Goal: Register for event/course

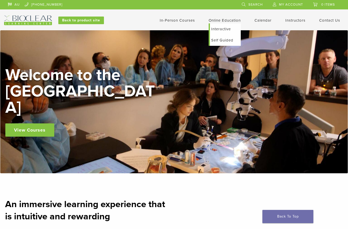
click at [224, 45] on link "Self Guided" at bounding box center [225, 40] width 31 height 11
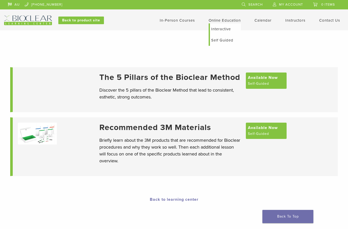
click at [226, 28] on link "Interactive" at bounding box center [225, 28] width 31 height 11
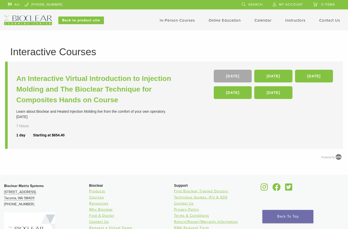
click at [182, 19] on link "In-Person Courses" at bounding box center [177, 20] width 35 height 5
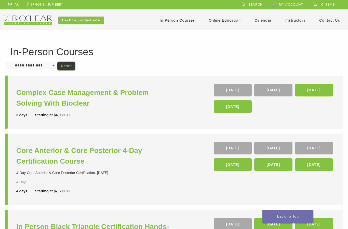
click at [264, 19] on link "Calendar" at bounding box center [262, 20] width 17 height 5
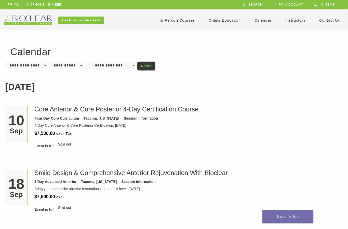
click at [257, 19] on link "Calendar" at bounding box center [262, 20] width 17 height 5
click at [184, 22] on link "In-Person Courses" at bounding box center [177, 20] width 35 height 5
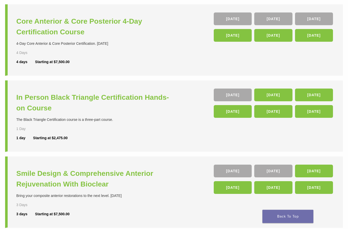
scroll to position [129, 0]
click at [27, 105] on h3 "In Person Black Triangle Certification Hands-on Course" at bounding box center [95, 102] width 159 height 21
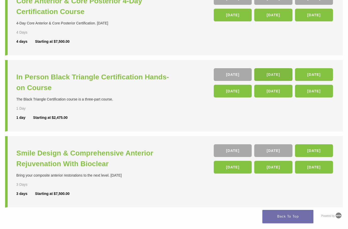
click at [271, 73] on link "14 Nov" at bounding box center [273, 74] width 38 height 13
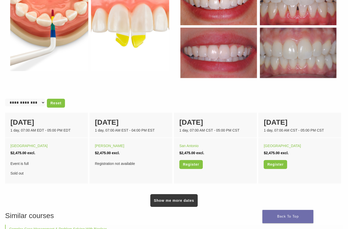
scroll to position [248, 0]
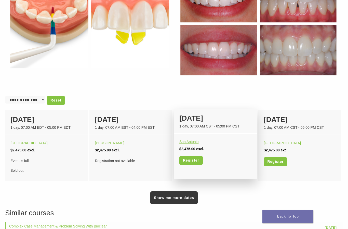
click at [196, 144] on div "San Antonio" at bounding box center [215, 141] width 72 height 7
click at [193, 143] on link "San Antonio" at bounding box center [188, 142] width 19 height 4
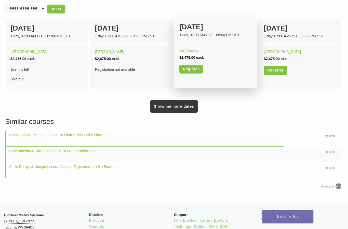
scroll to position [338, 0]
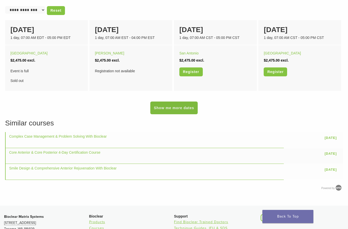
click at [174, 107] on link "Show me more dates" at bounding box center [173, 108] width 47 height 13
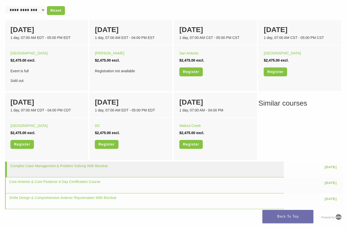
click at [259, 163] on td "Complex Case Management & Problem Solving With Bioclear" at bounding box center [144, 170] width 279 height 16
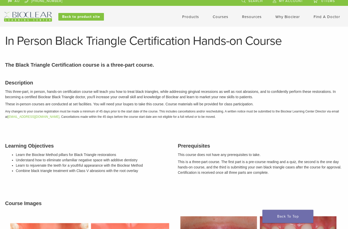
scroll to position [0, 0]
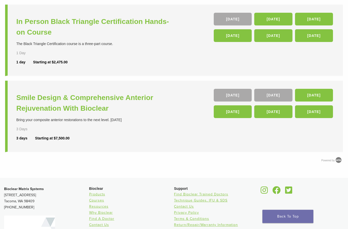
scroll to position [205, 0]
click at [31, 102] on h3 "Smile Design & Comprehensive Anterior Rejuvenation With Bioclear" at bounding box center [95, 102] width 159 height 21
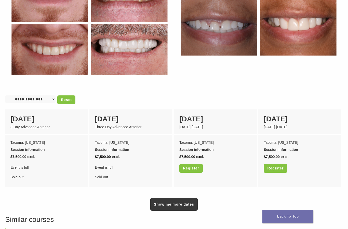
scroll to position [303, 0]
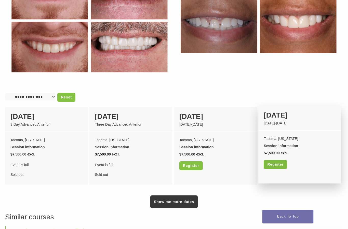
click at [276, 160] on link "Register" at bounding box center [275, 164] width 23 height 9
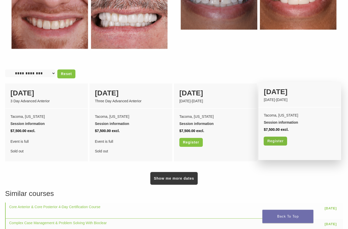
scroll to position [326, 0]
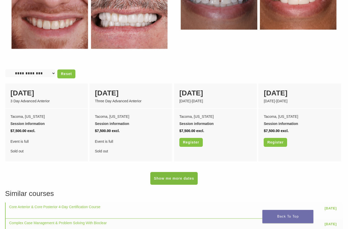
click at [173, 177] on link "Show me more dates" at bounding box center [173, 178] width 47 height 13
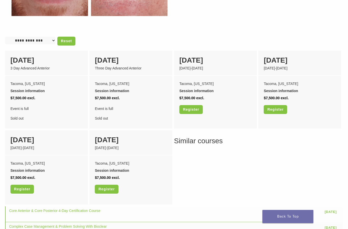
scroll to position [379, 0]
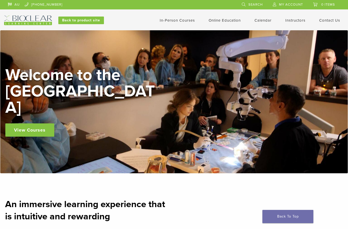
click at [182, 15] on div "AU [PHONE_NUMBER] Search My Account 0 items Cart No products in the cart. Back …" at bounding box center [174, 12] width 340 height 25
click at [168, 29] on header "AU [PHONE_NUMBER] Search My Account 0 items Cart No products in the cart. Back …" at bounding box center [174, 15] width 348 height 30
click at [169, 21] on link "In-Person Courses" at bounding box center [177, 20] width 35 height 5
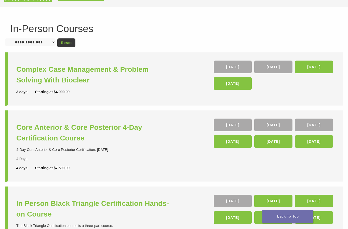
scroll to position [23, 0]
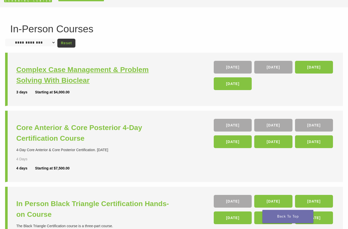
click at [32, 73] on h3 "Complex Case Management & Problem Solving With Bioclear" at bounding box center [95, 74] width 159 height 21
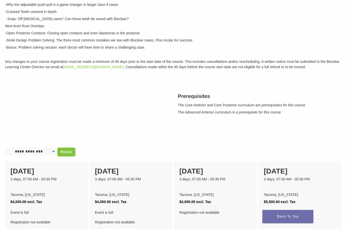
scroll to position [87, 0]
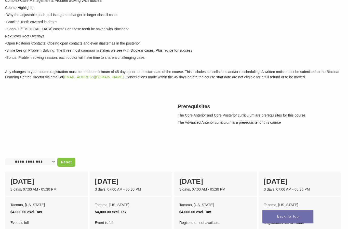
click at [35, 102] on div at bounding box center [87, 113] width 173 height 35
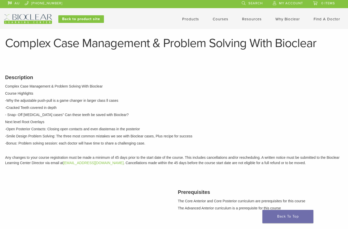
scroll to position [0, 0]
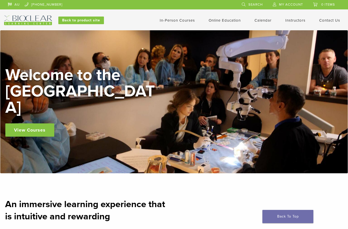
click at [166, 20] on link "In-Person Courses" at bounding box center [177, 20] width 35 height 5
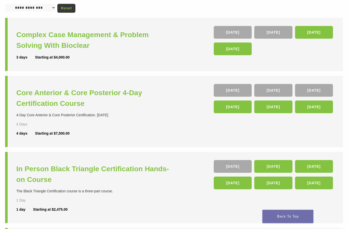
scroll to position [55, 0]
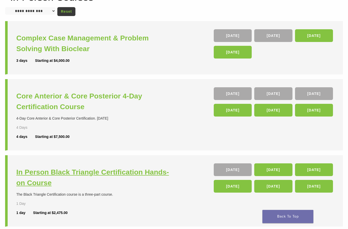
click at [72, 170] on h3 "In Person Black Triangle Certification Hands-on Course" at bounding box center [95, 177] width 159 height 21
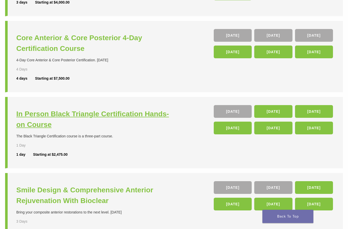
scroll to position [133, 0]
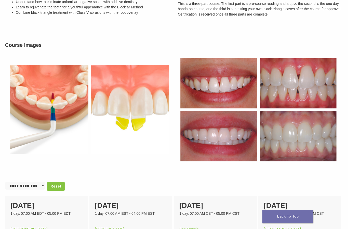
scroll to position [162, 0]
